Goal: Information Seeking & Learning: Find contact information

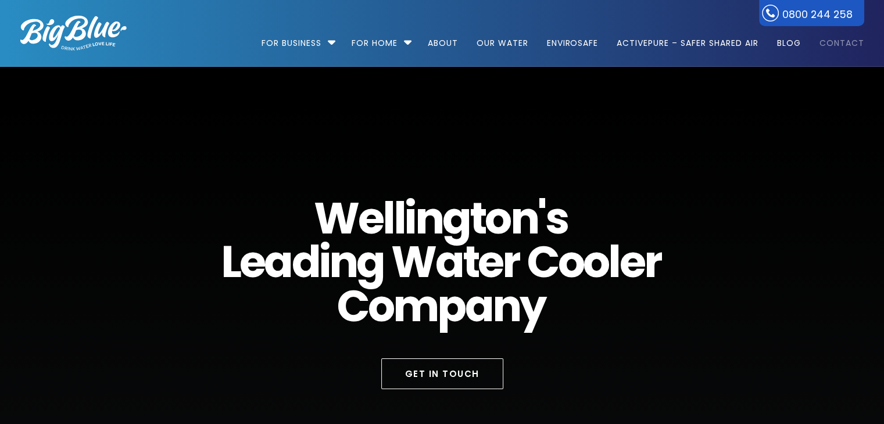
click at [828, 41] on link "Contact" at bounding box center [838, 37] width 53 height 75
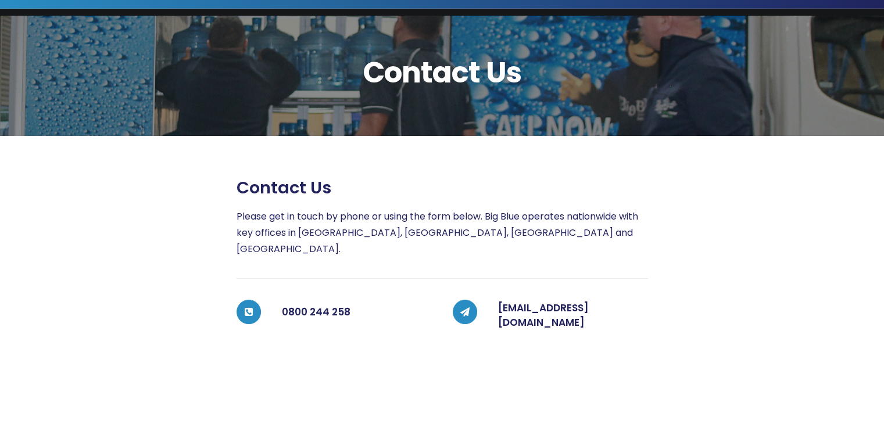
scroll to position [116, 0]
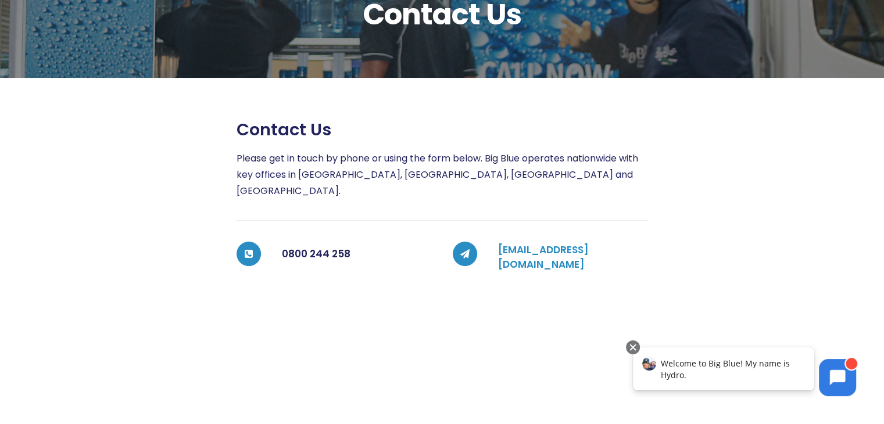
click at [530, 243] on link "[EMAIL_ADDRESS][DOMAIN_NAME]" at bounding box center [543, 257] width 91 height 29
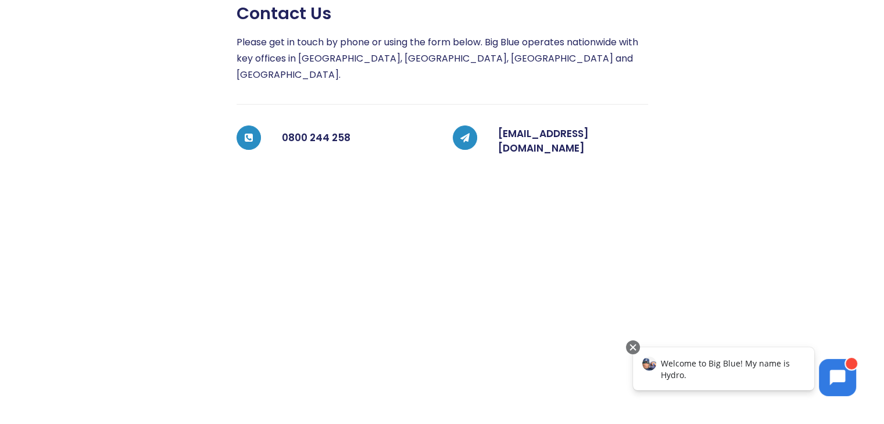
scroll to position [291, 0]
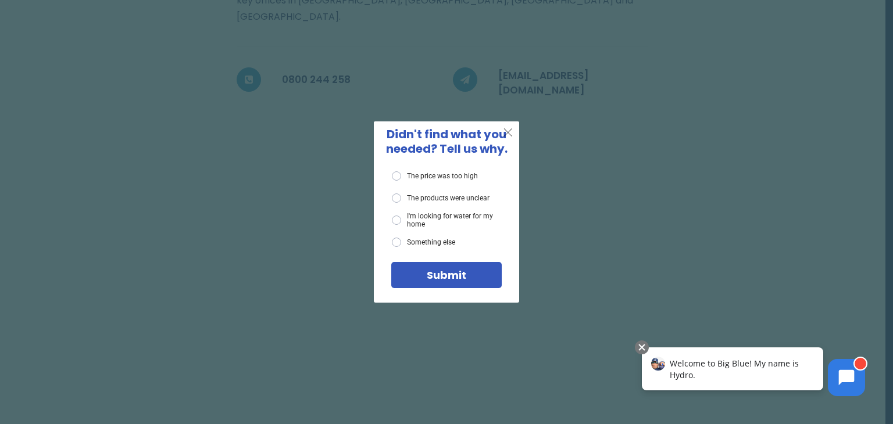
click at [508, 134] on span "X" at bounding box center [508, 132] width 10 height 15
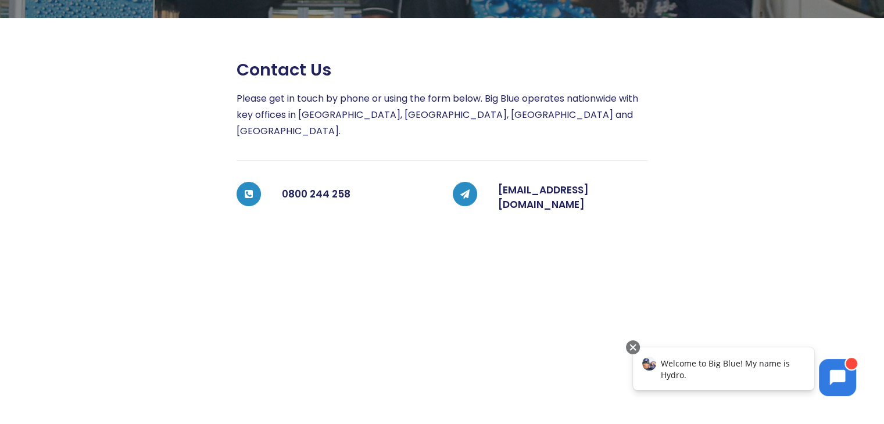
scroll to position [174, 0]
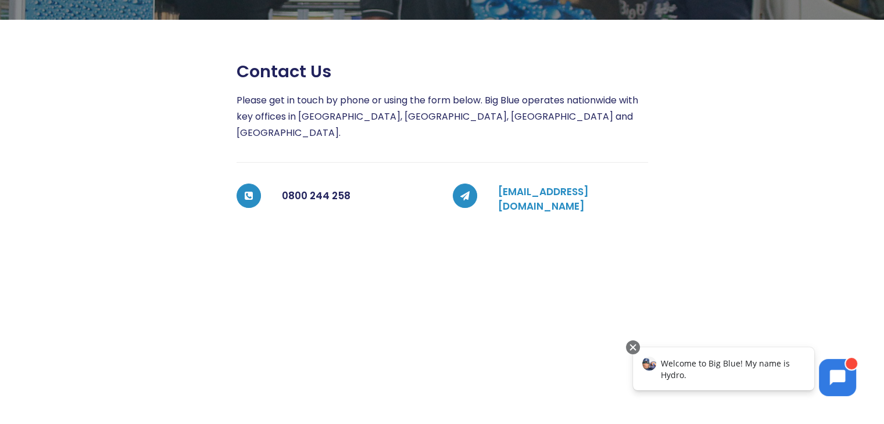
click at [562, 185] on link "[EMAIL_ADDRESS][DOMAIN_NAME]" at bounding box center [543, 199] width 91 height 29
drag, startPoint x: 621, startPoint y: 180, endPoint x: 495, endPoint y: 177, distance: 125.6
click at [495, 184] on div "[EMAIL_ADDRESS][DOMAIN_NAME]" at bounding box center [562, 200] width 171 height 32
copy link "[EMAIL_ADDRESS][DOMAIN_NAME]"
